Goal: Transaction & Acquisition: Purchase product/service

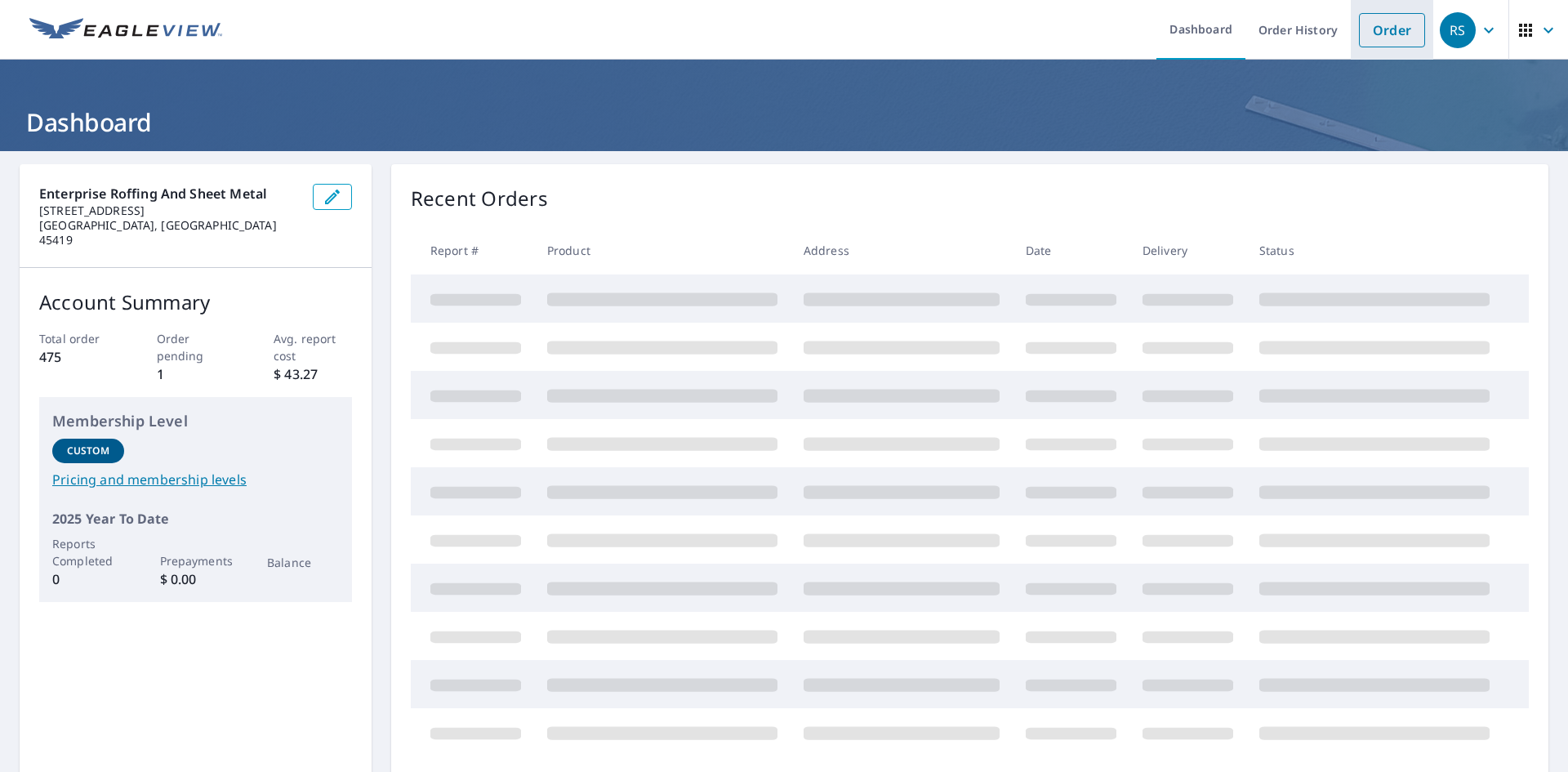
click at [1365, 36] on link "Order" at bounding box center [1391, 30] width 66 height 34
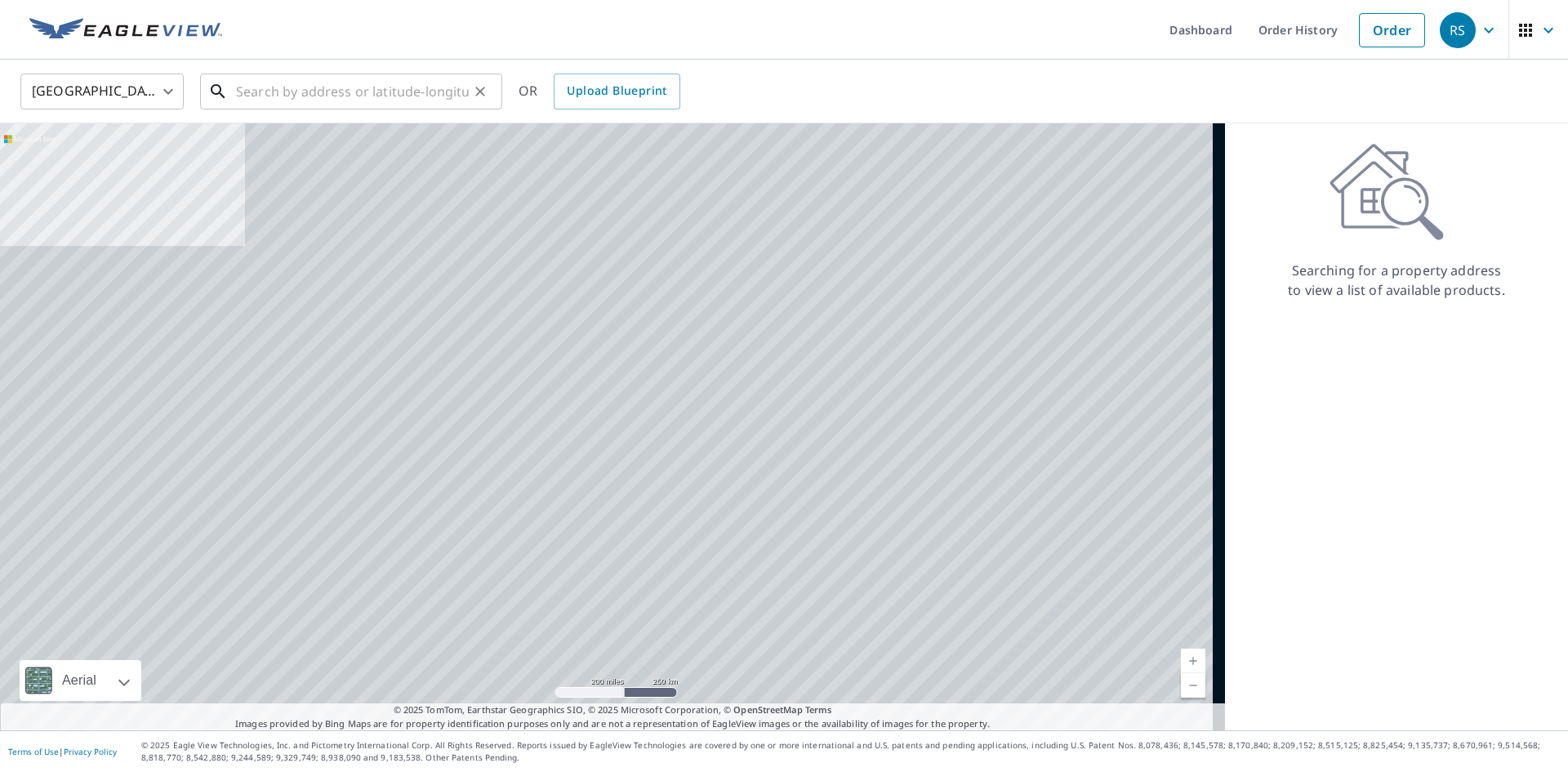
click at [258, 89] on input "text" at bounding box center [353, 91] width 233 height 46
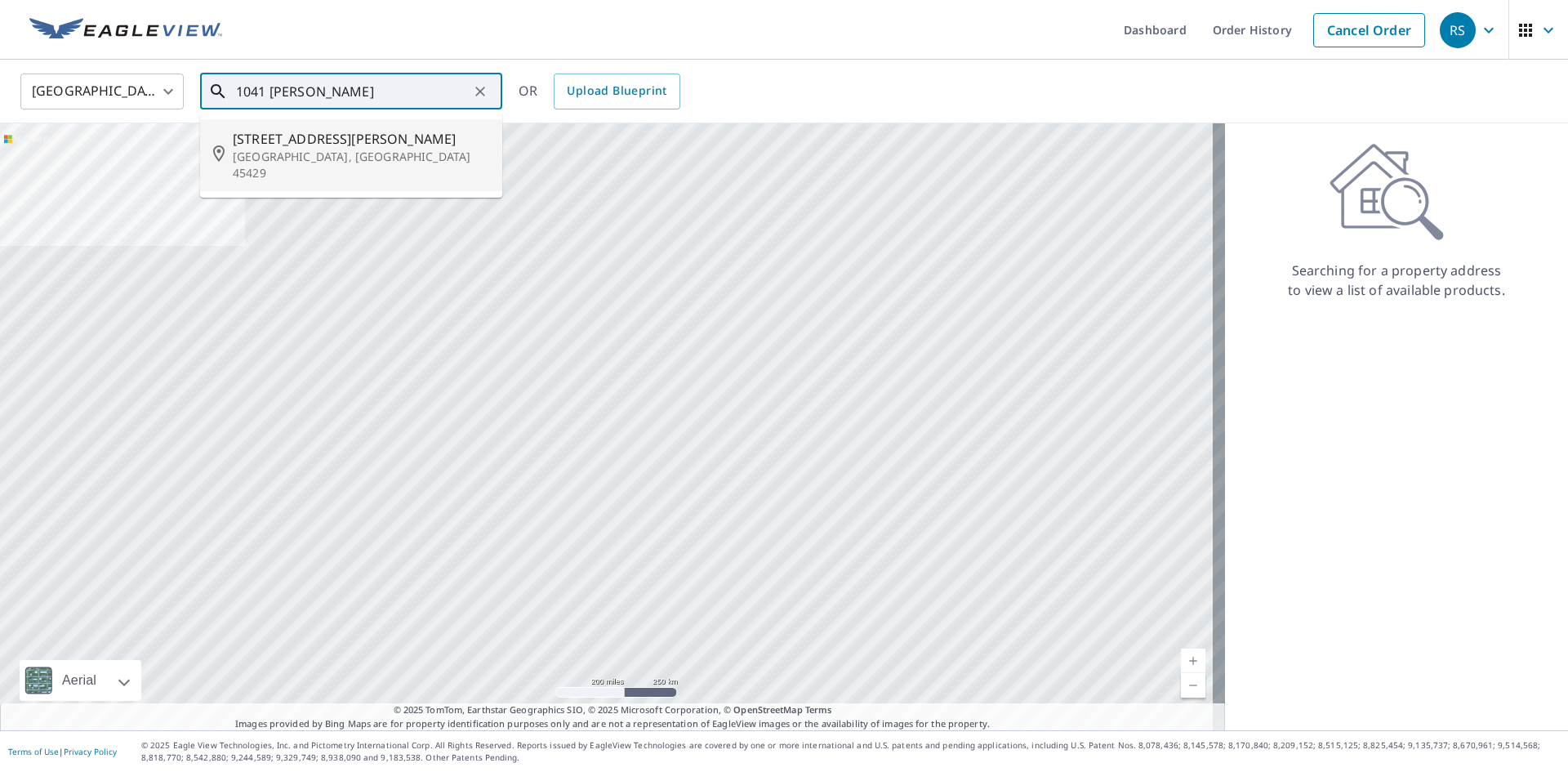
click at [316, 152] on p "[GEOGRAPHIC_DATA], [GEOGRAPHIC_DATA] 45429" at bounding box center [361, 165] width 256 height 32
type input "[STREET_ADDRESS][PERSON_NAME][PERSON_NAME]"
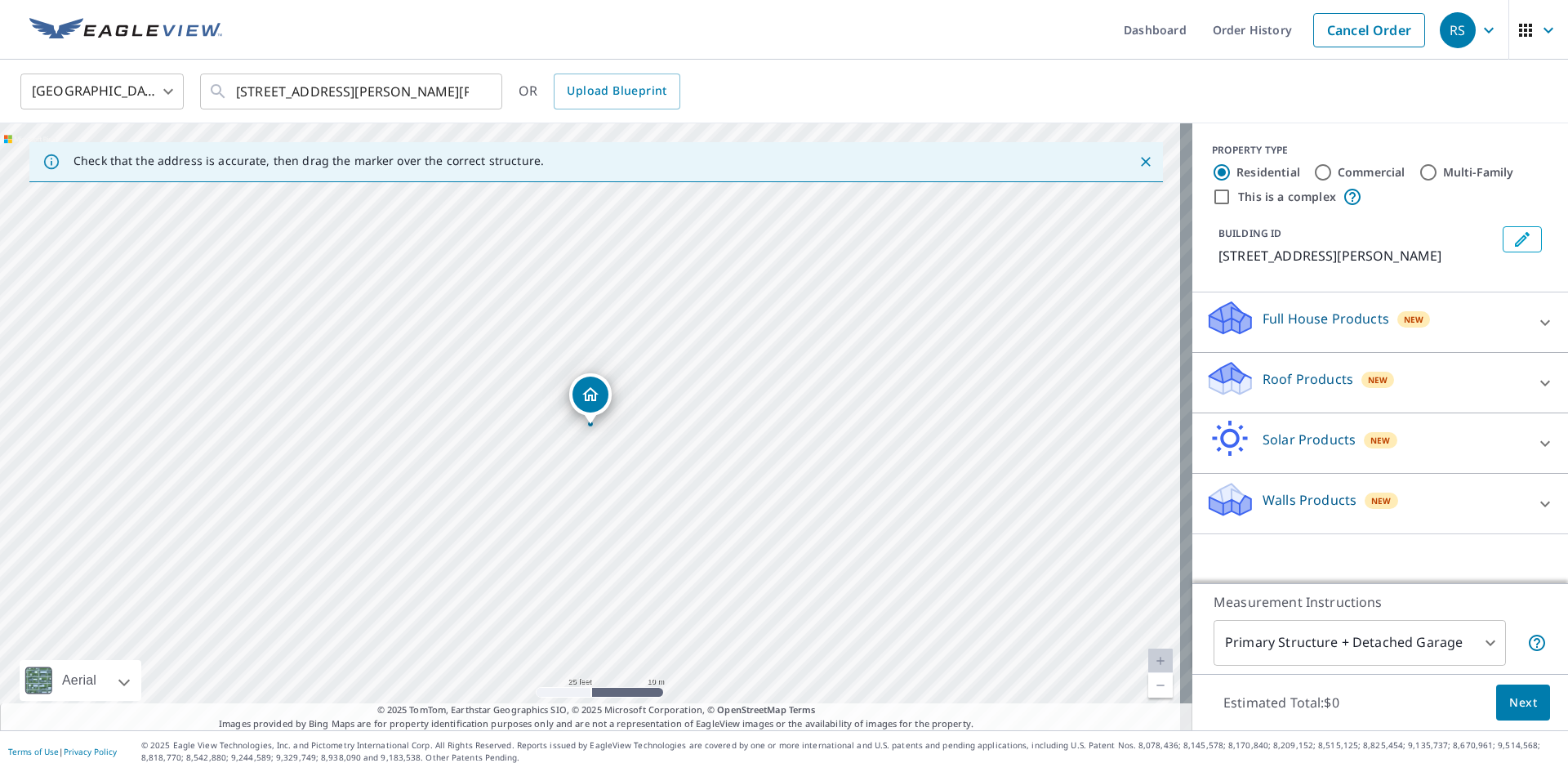
click at [1244, 380] on div "Roof Products New" at bounding box center [1365, 383] width 320 height 47
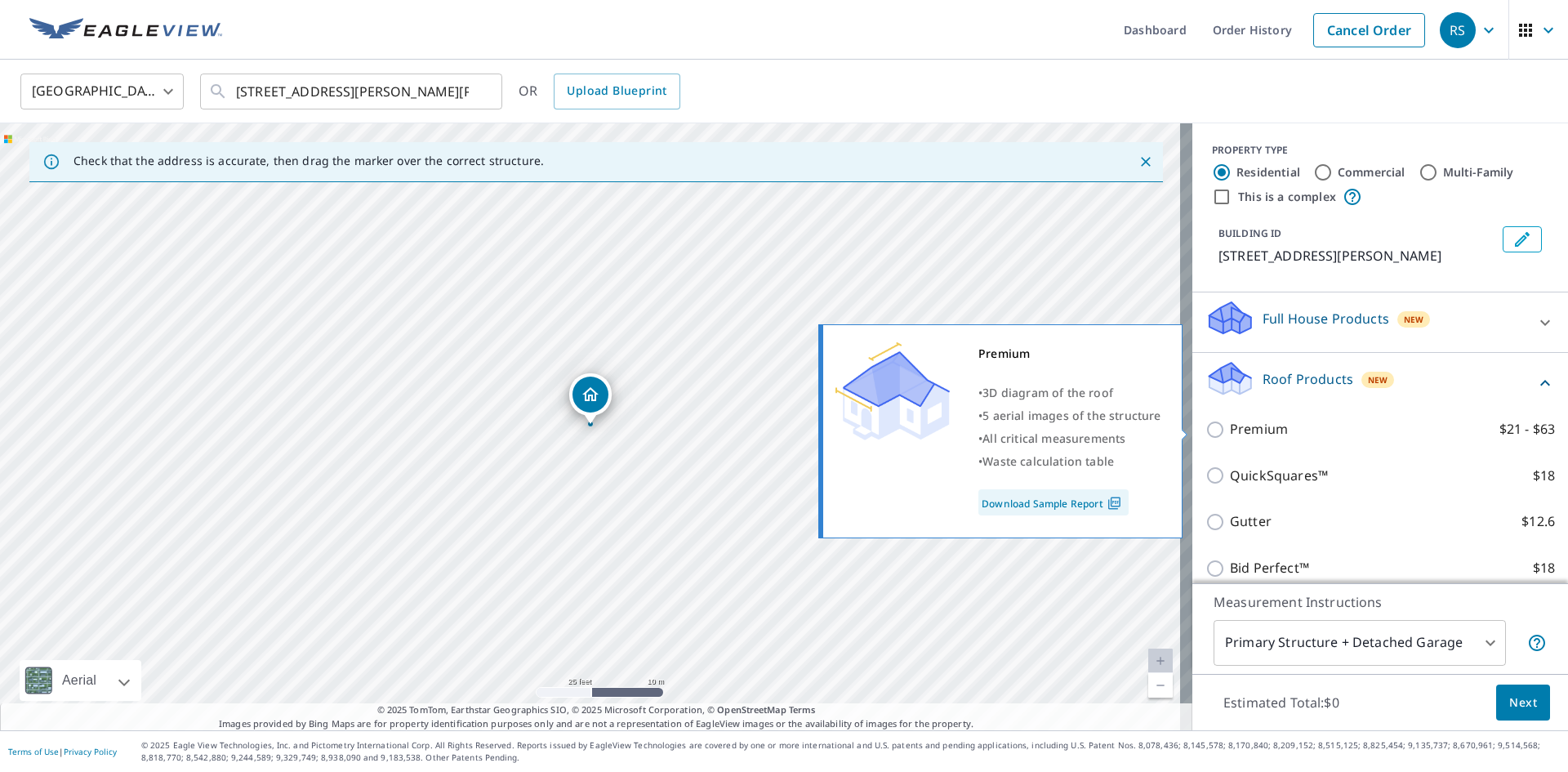
click at [1231, 424] on p "Premium" at bounding box center [1259, 429] width 58 height 21
click at [1230, 424] on input "Premium $21 - $63" at bounding box center [1217, 430] width 24 height 20
checkbox input "true"
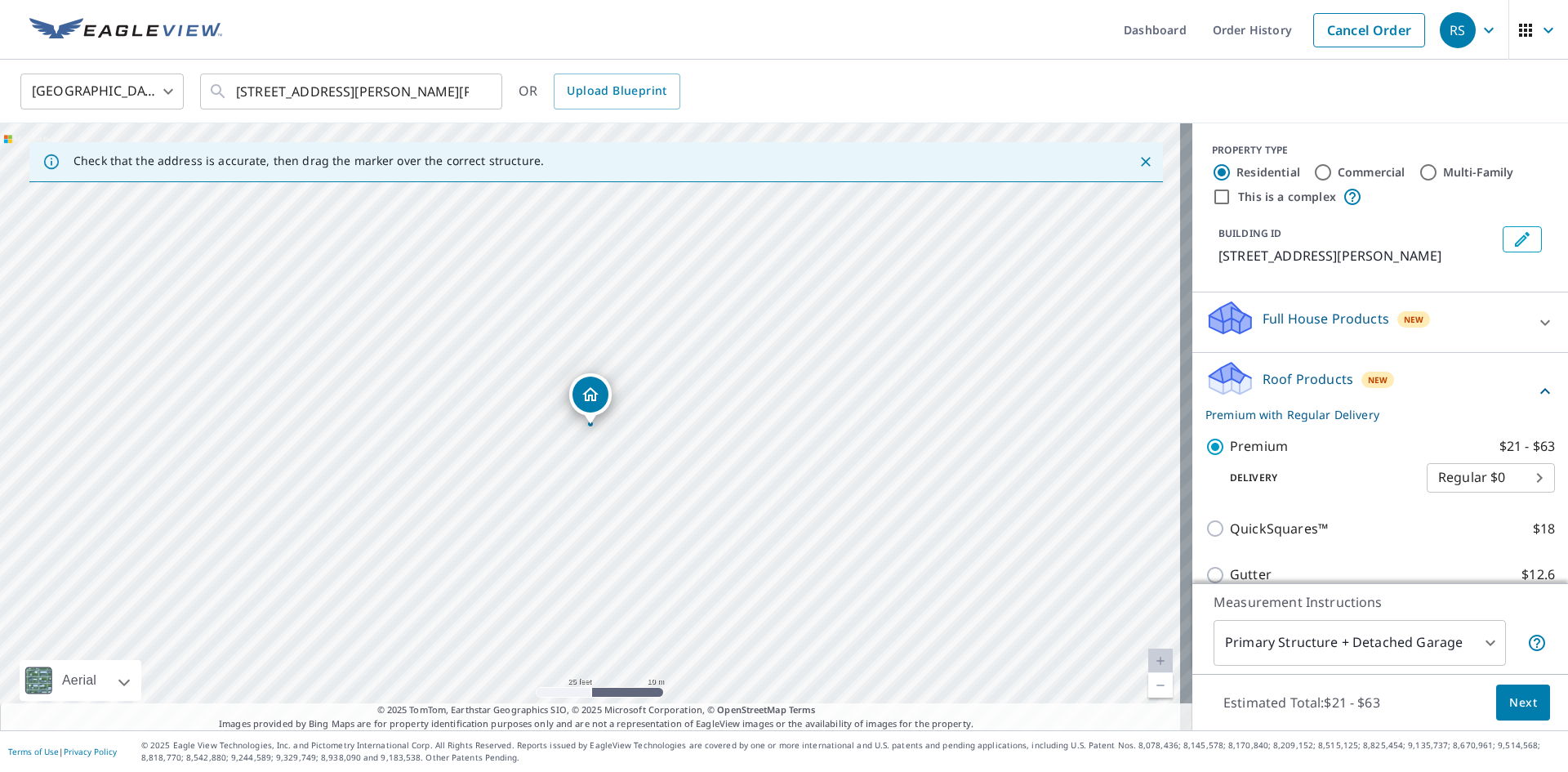
click at [1510, 719] on button "Next" at bounding box center [1523, 703] width 54 height 37
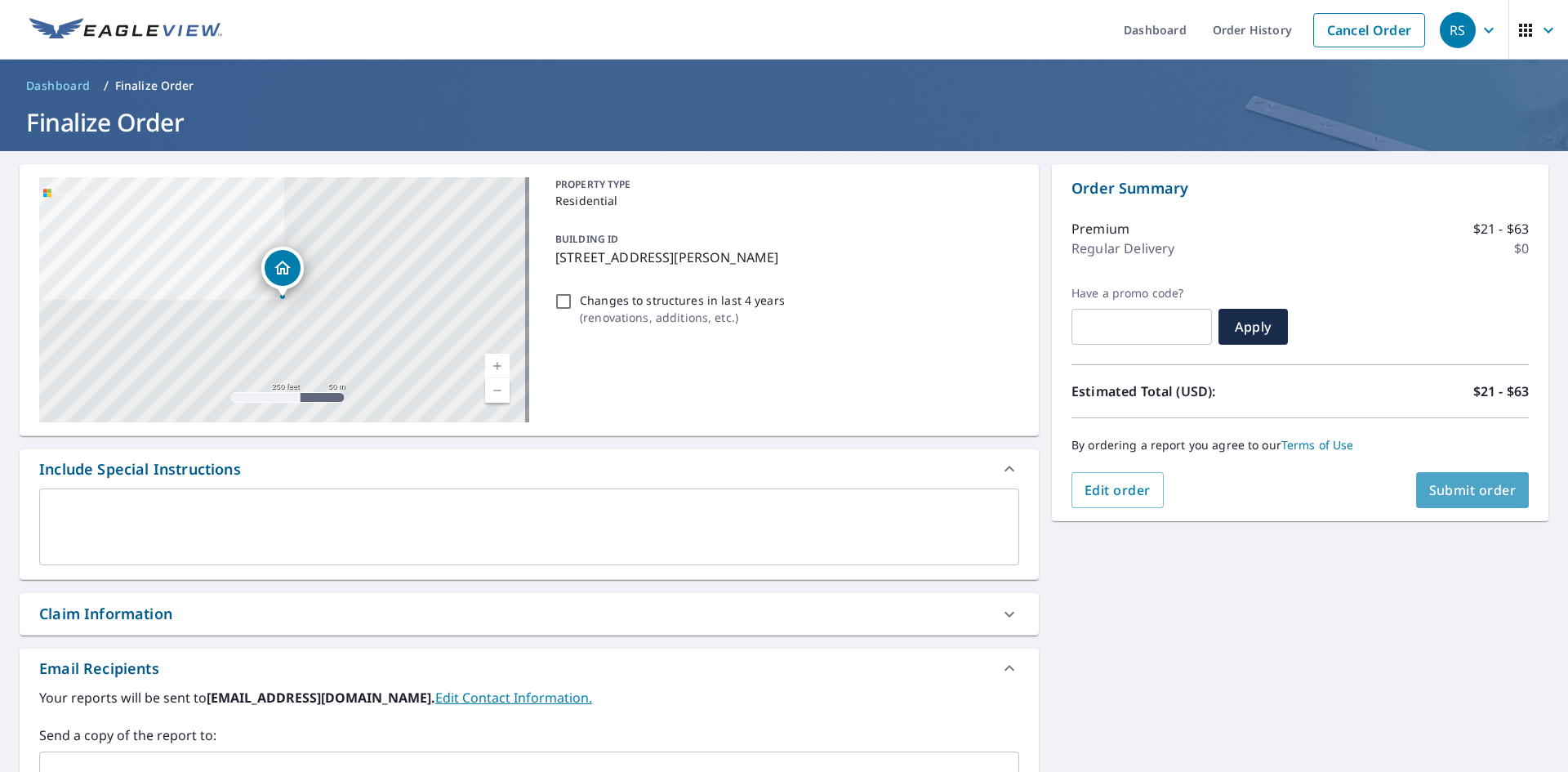
click at [1435, 474] on button "Submit order" at bounding box center [1473, 491] width 114 height 36
